Goal: Task Accomplishment & Management: Manage account settings

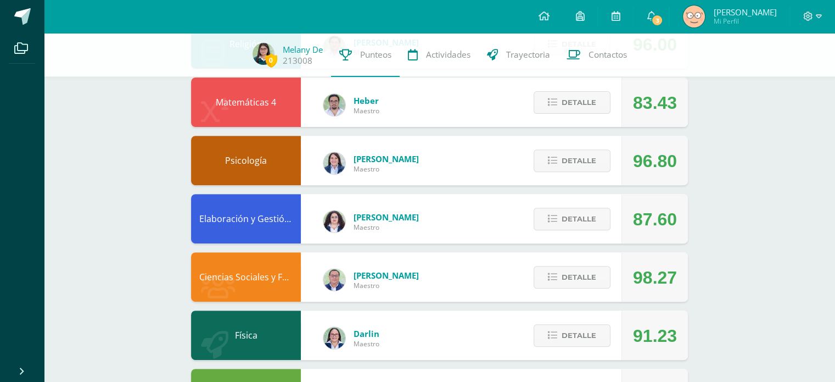
scroll to position [384, 0]
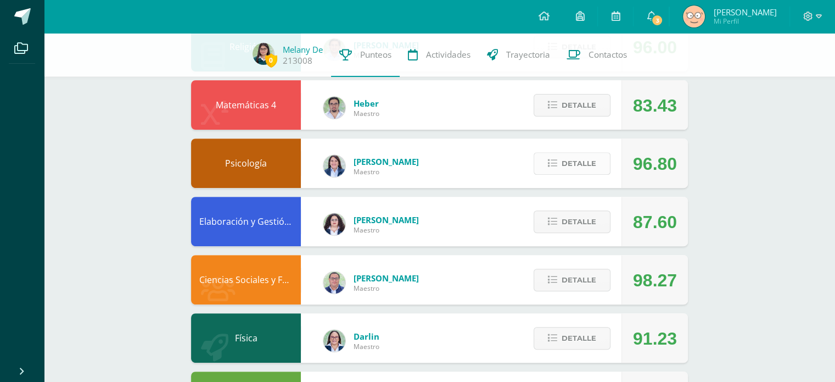
click at [558, 169] on button "Detalle" at bounding box center [572, 163] width 77 height 23
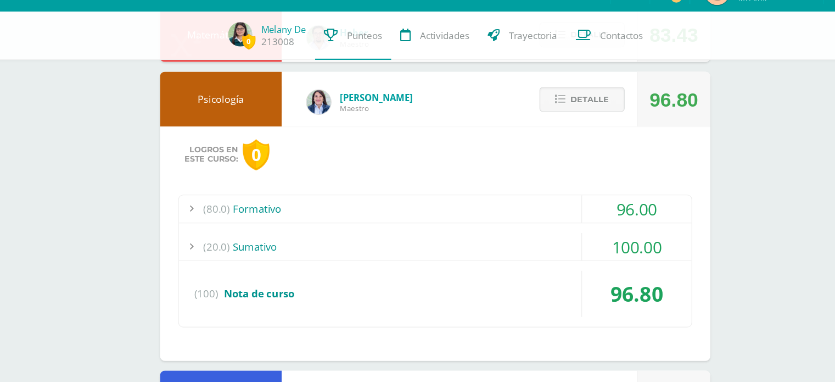
scroll to position [435, 0]
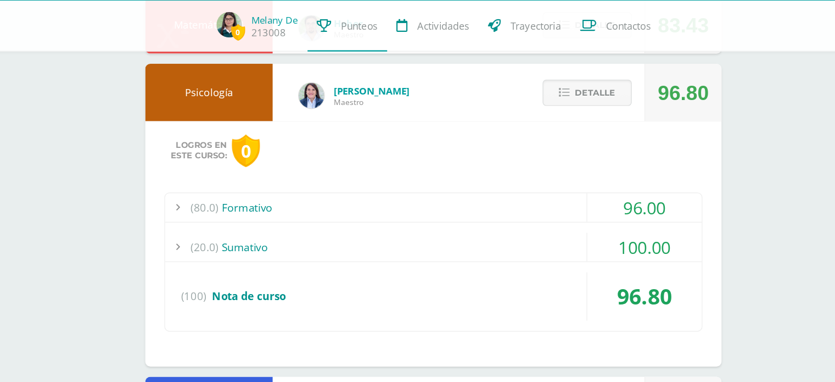
click at [477, 204] on div "(80.0) Formativo" at bounding box center [439, 211] width 463 height 25
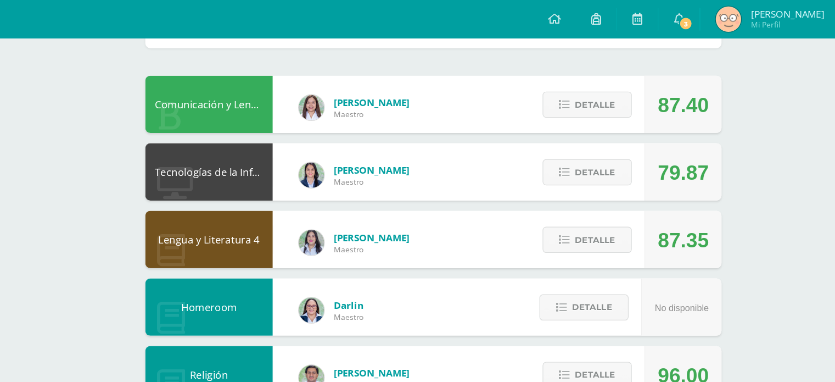
scroll to position [0, 0]
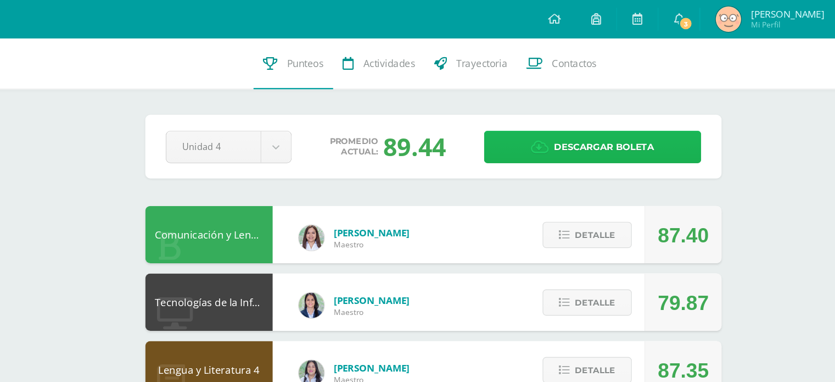
click at [503, 138] on link "Descargar boleta" at bounding box center [576, 127] width 187 height 28
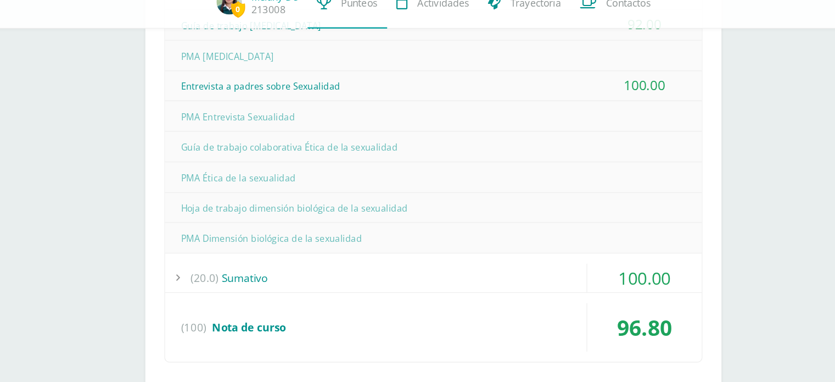
scroll to position [652, 0]
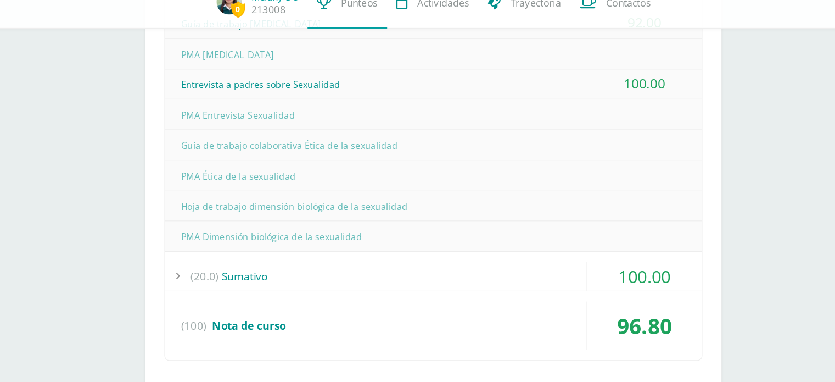
drag, startPoint x: 217, startPoint y: 172, endPoint x: 459, endPoint y: 224, distance: 246.5
click at [459, 224] on div "Ejercicio Comparación de Teorías de la personalidad 96.00 PMA Teorías de la per…" at bounding box center [439, 138] width 463 height 262
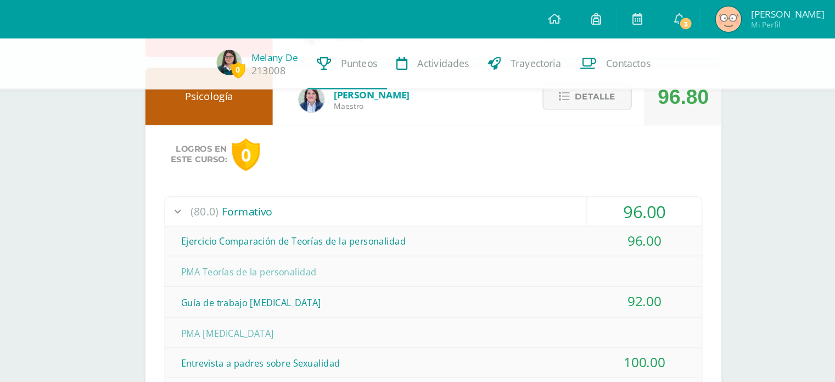
scroll to position [393, 0]
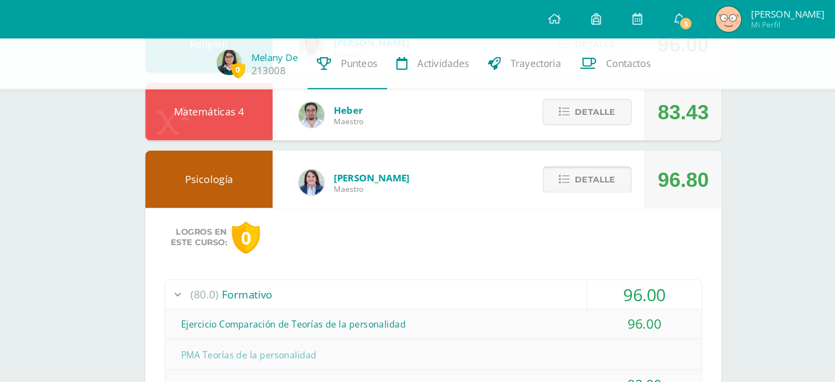
click at [575, 154] on span "Detalle" at bounding box center [579, 154] width 35 height 20
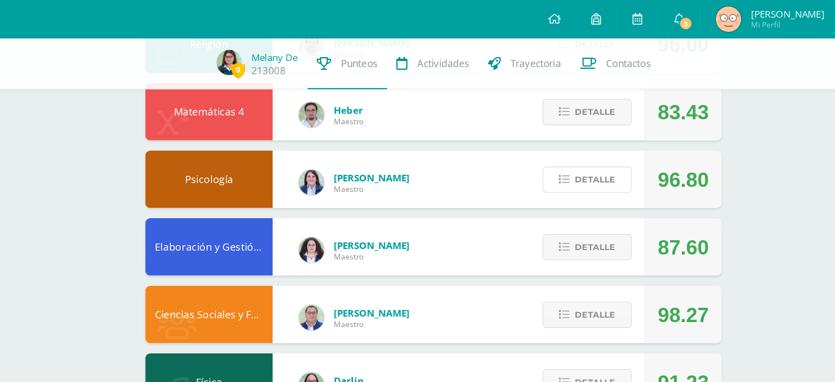
scroll to position [503, 0]
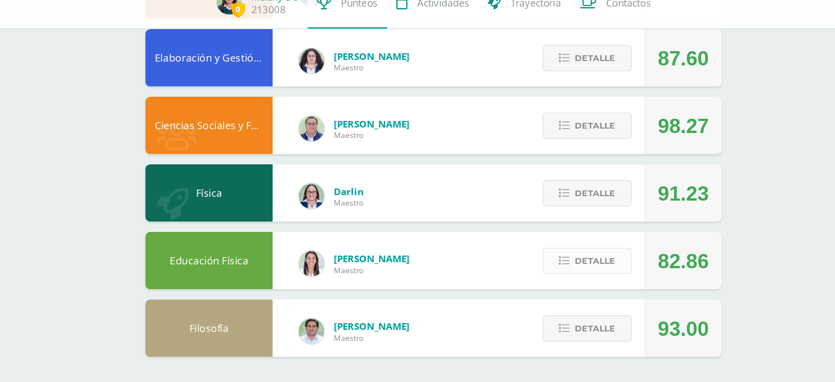
click at [598, 286] on button "Detalle" at bounding box center [572, 277] width 77 height 23
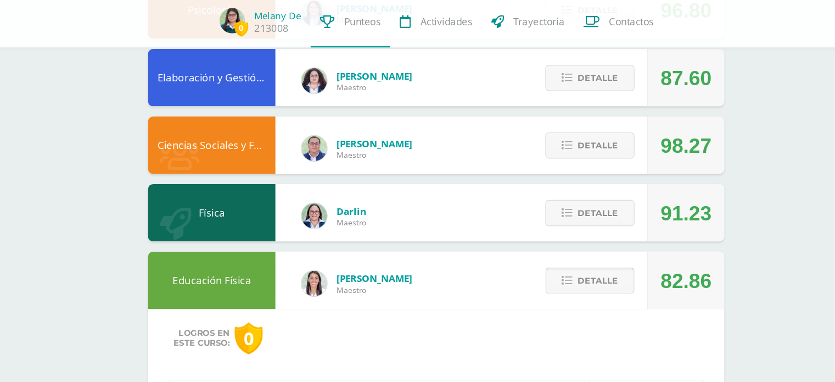
scroll to position [503, 0]
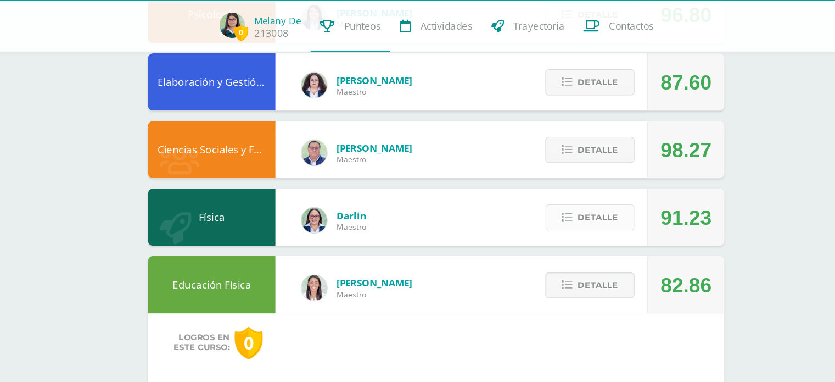
click at [587, 220] on span "Detalle" at bounding box center [579, 219] width 35 height 20
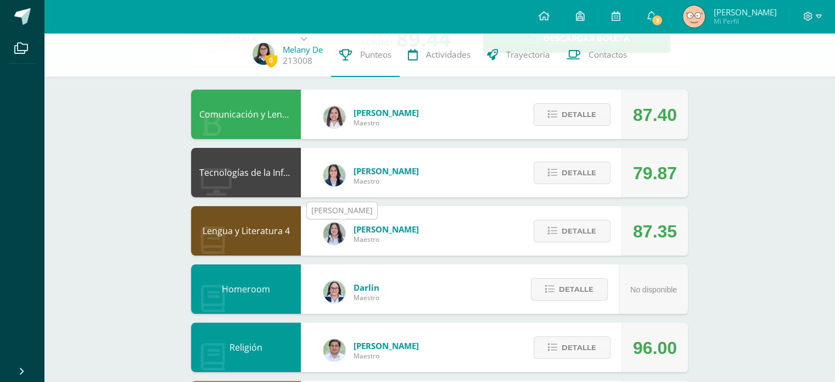
scroll to position [0, 0]
